Goal: Information Seeking & Learning: Compare options

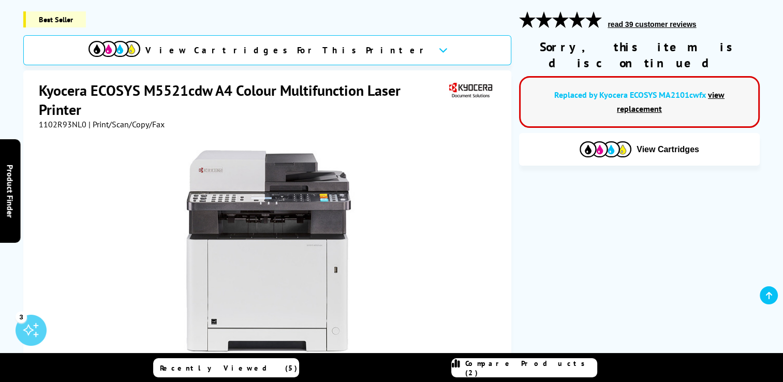
scroll to position [155, 0]
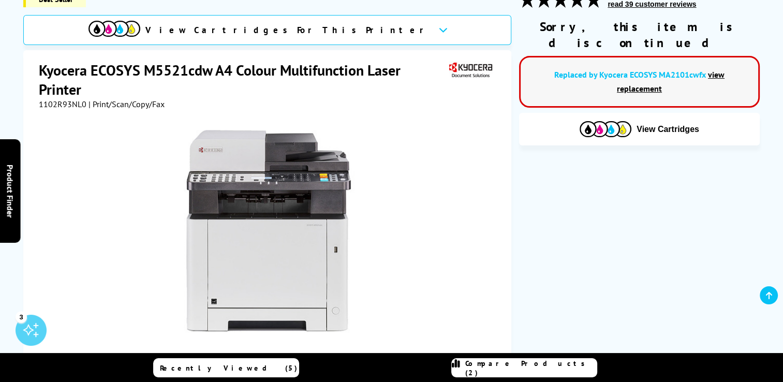
click at [714, 69] on link "view replacement" at bounding box center [671, 81] width 108 height 24
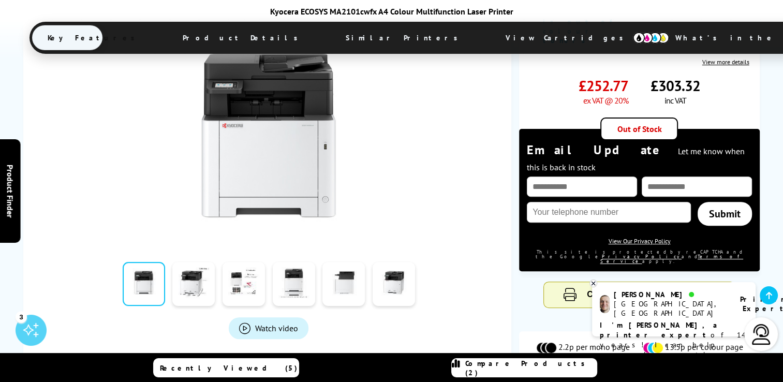
scroll to position [207, 0]
